Goal: Transaction & Acquisition: Subscribe to service/newsletter

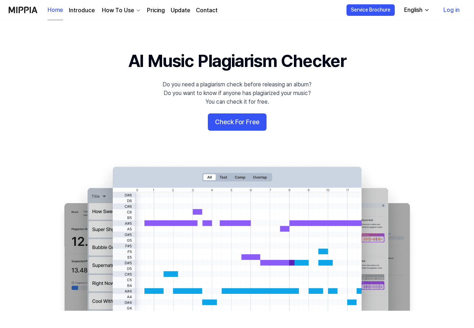
click at [151, 11] on link "Pricing" at bounding box center [156, 10] width 18 height 9
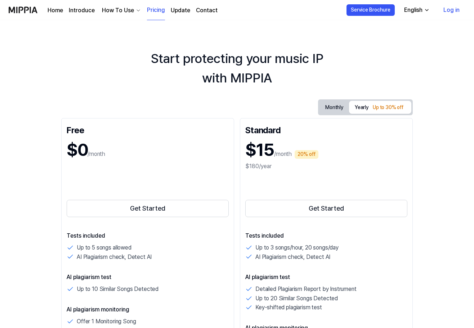
click at [331, 102] on button "Monthly" at bounding box center [335, 107] width 30 height 11
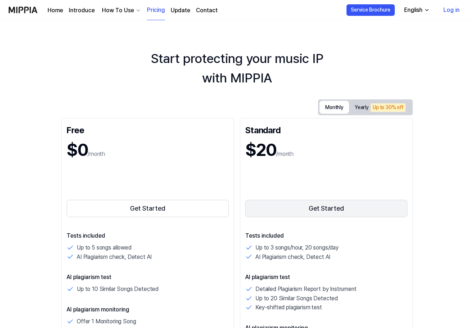
click at [301, 207] on button "Get Started" at bounding box center [326, 208] width 162 height 17
